Goal: Task Accomplishment & Management: Manage account settings

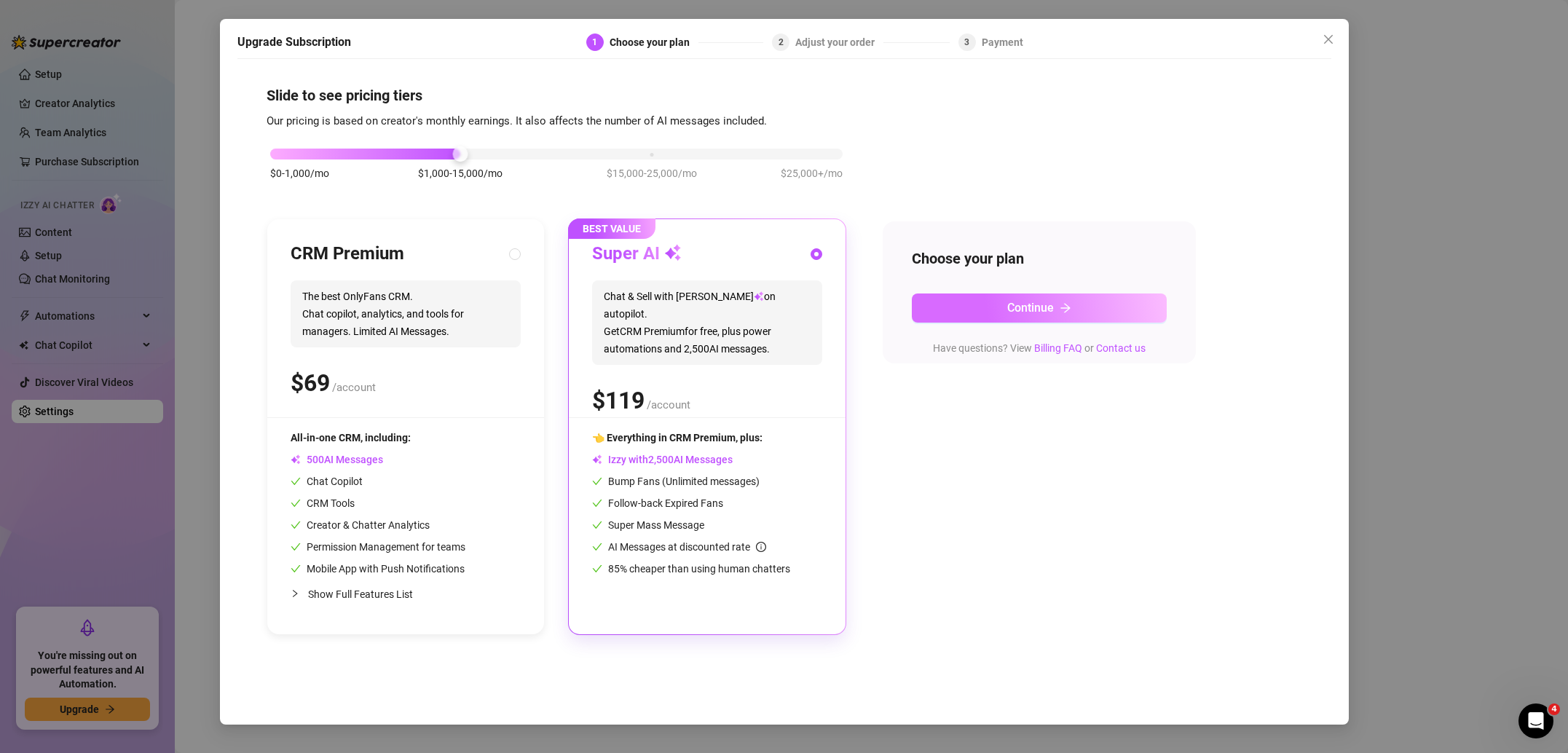
click at [985, 311] on button "Continue" at bounding box center [1039, 307] width 255 height 29
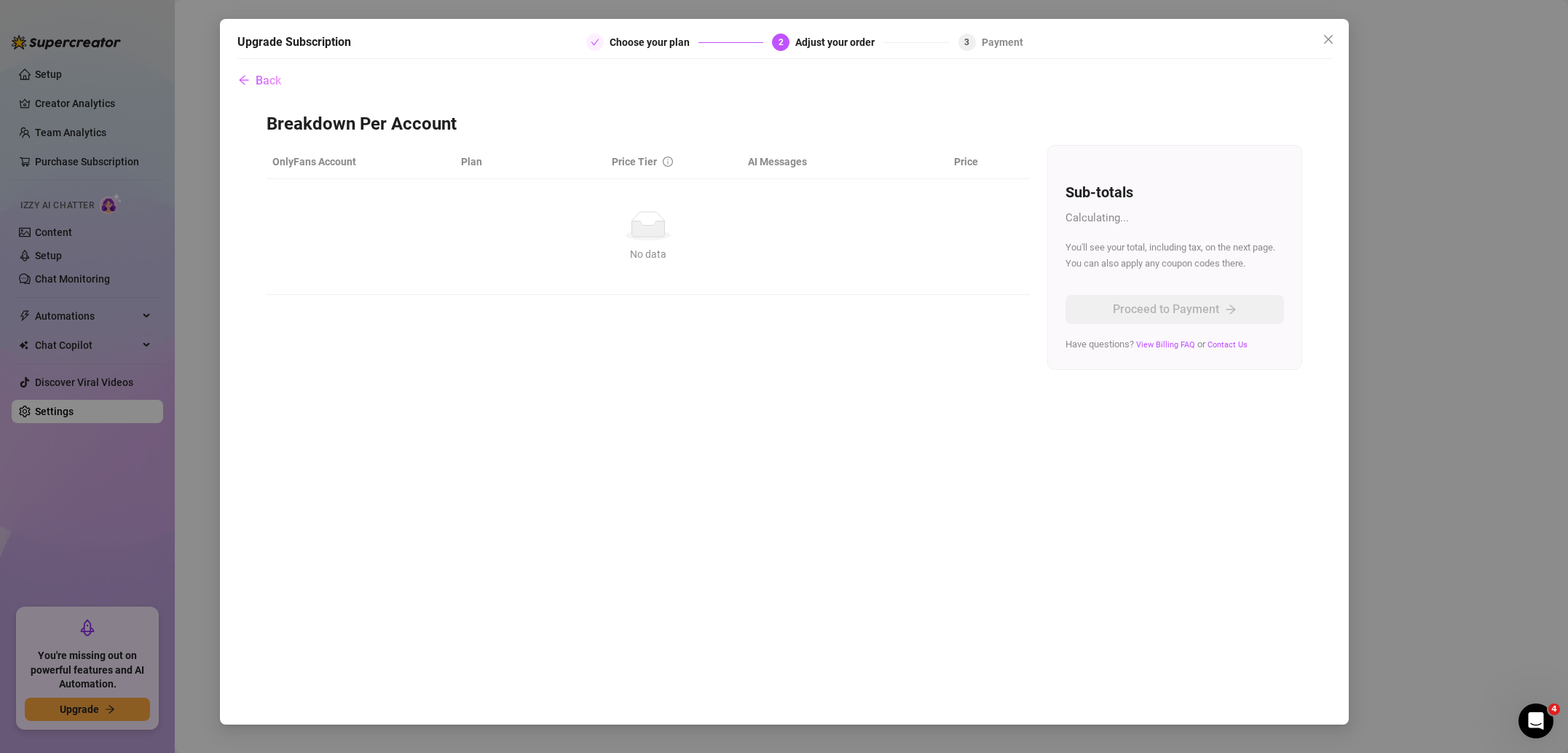
click at [337, 164] on th "OnlyFans Account" at bounding box center [361, 161] width 189 height 34
click at [251, 73] on button "Back" at bounding box center [259, 81] width 44 height 29
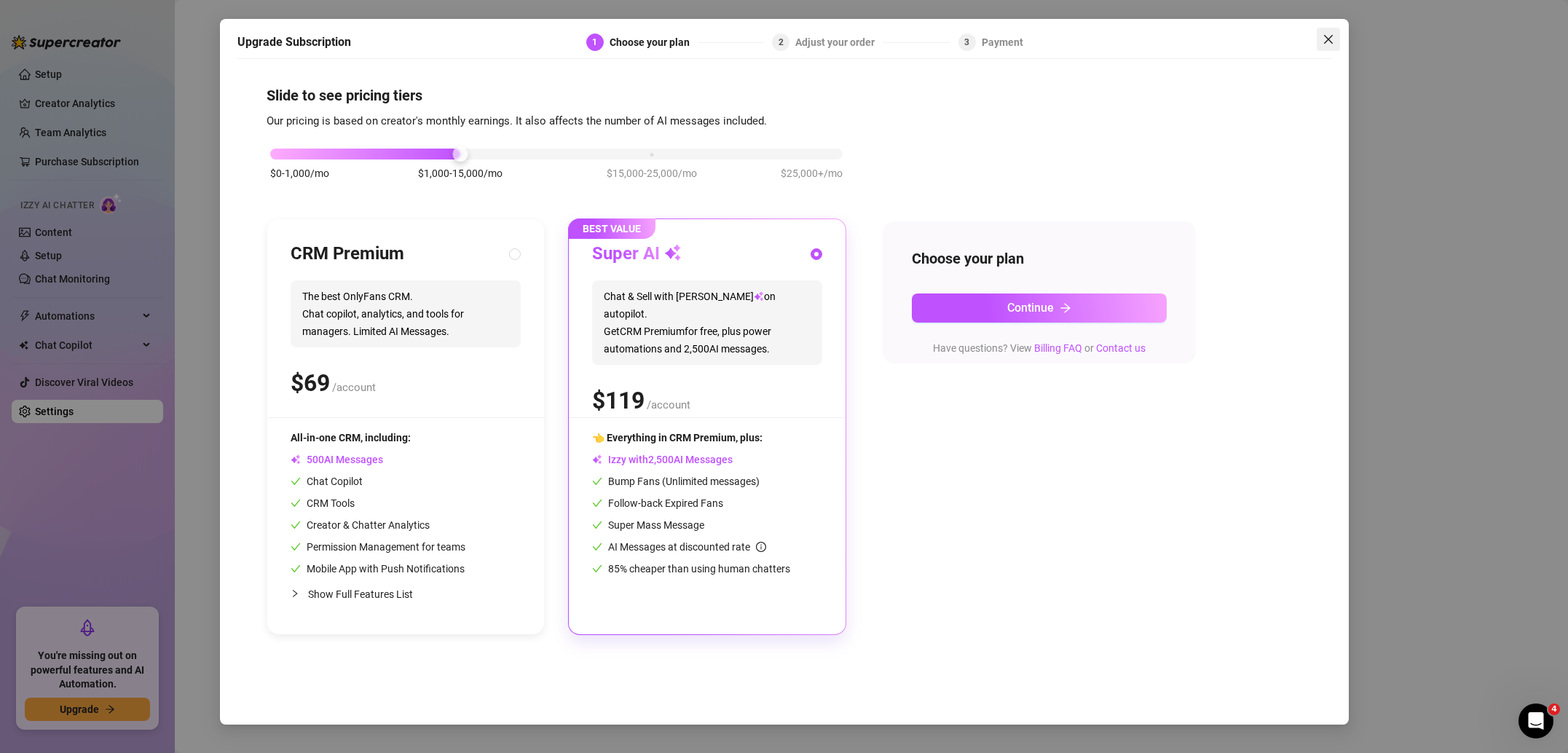
click at [1327, 39] on icon "close" at bounding box center [1329, 39] width 12 height 12
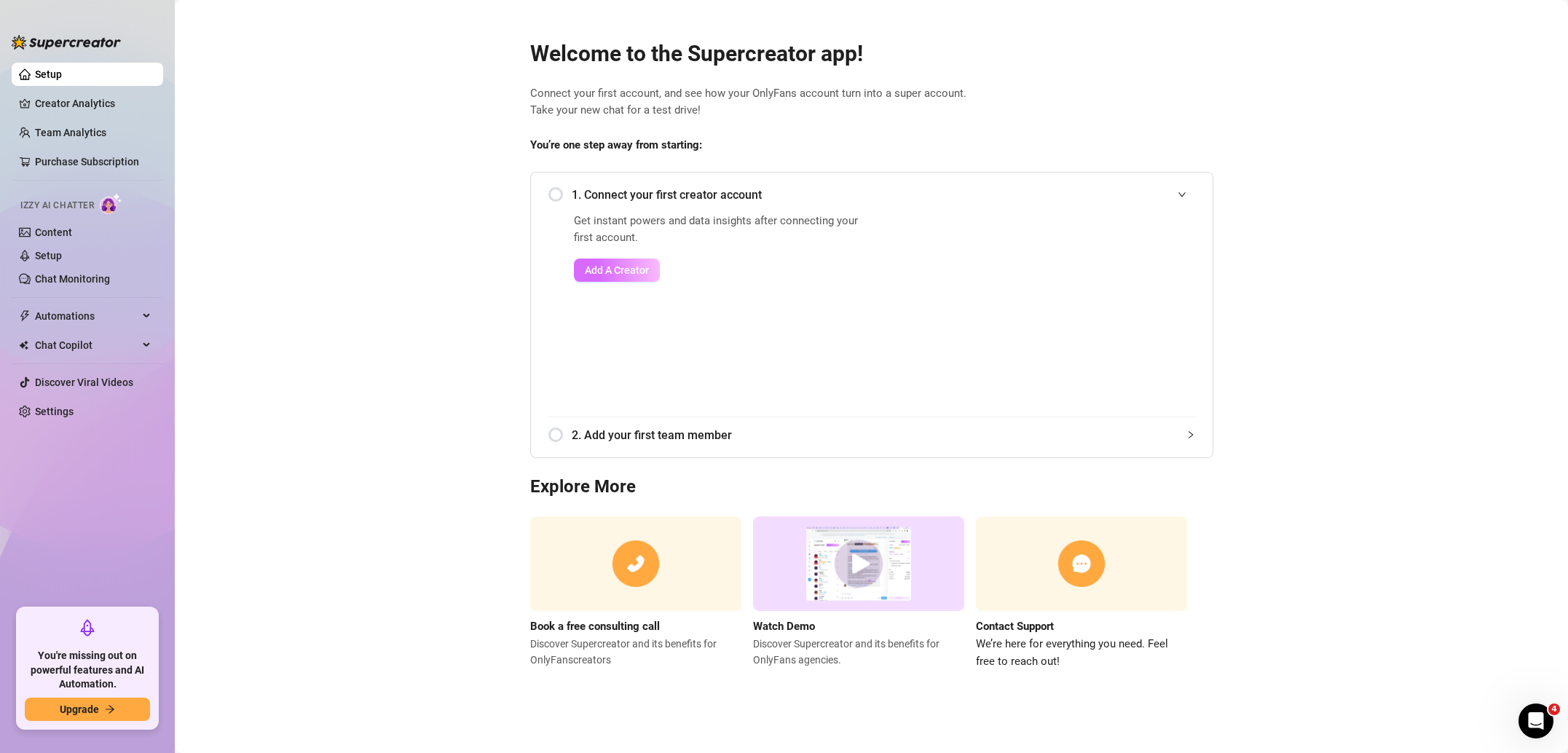
click at [609, 264] on span "Add A Creator" at bounding box center [616, 270] width 64 height 12
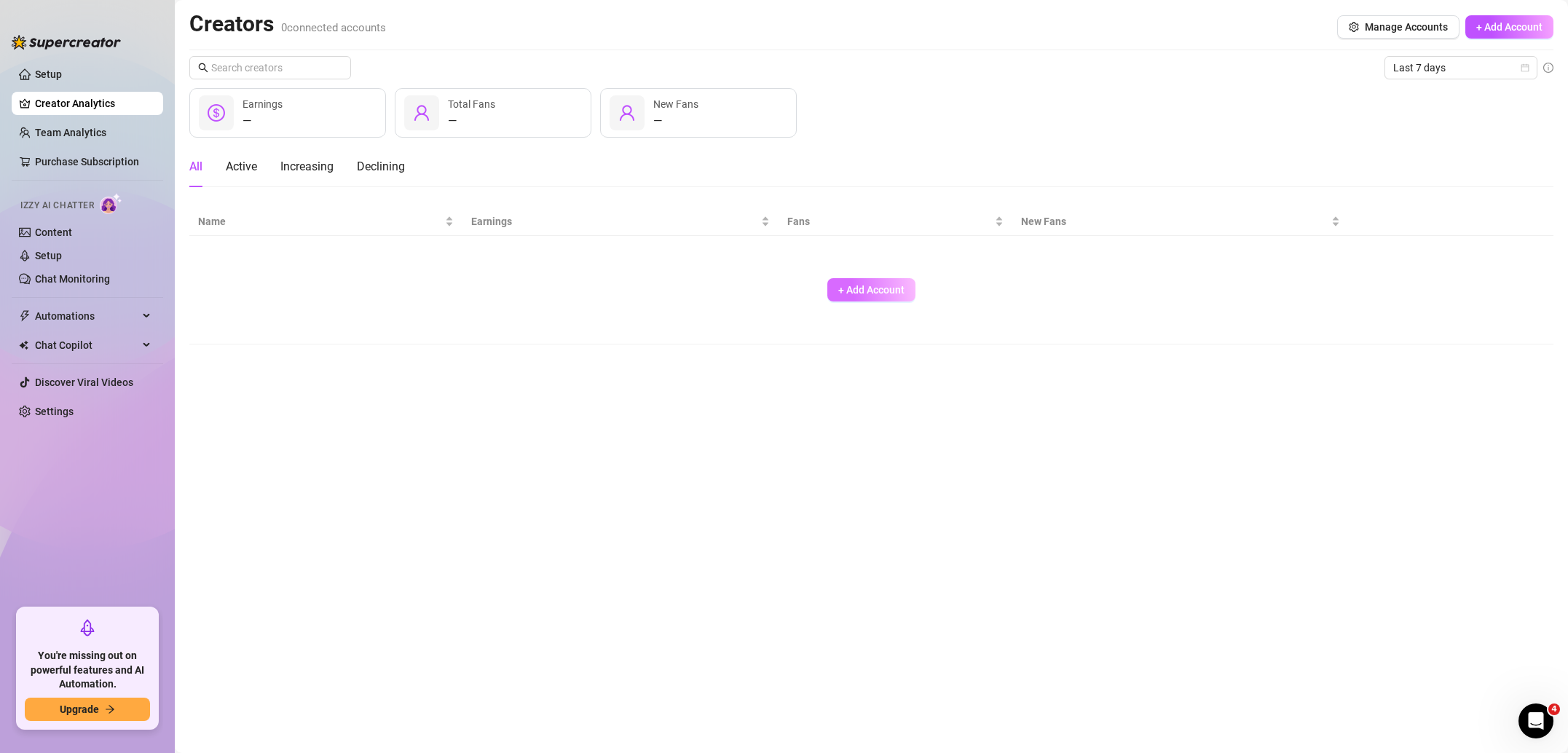
click at [869, 284] on span "+ Add Account" at bounding box center [872, 290] width 67 height 12
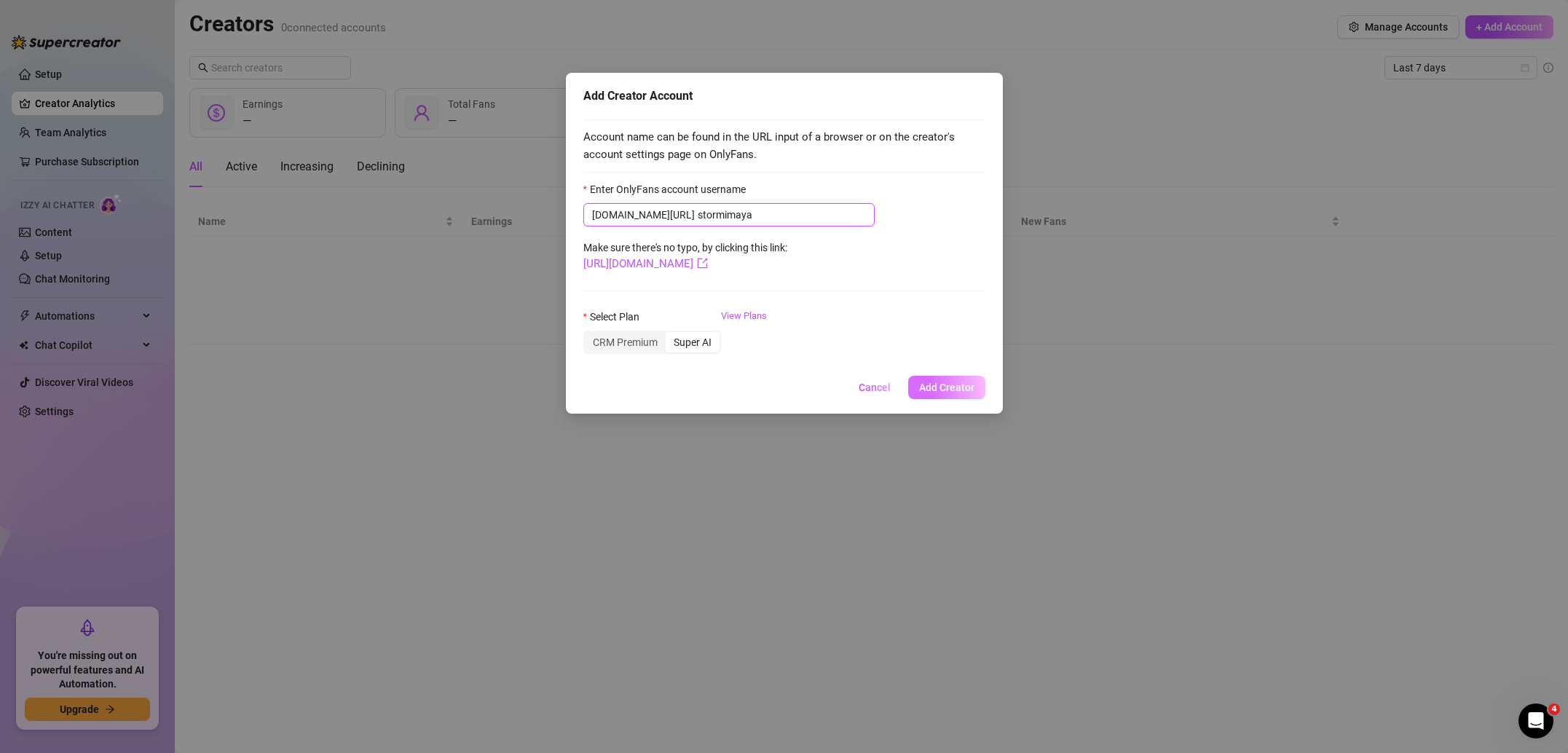
type input "stormimaya"
click at [955, 393] on span "Add Creator" at bounding box center [947, 387] width 56 height 12
